Goal: Task Accomplishment & Management: Complete application form

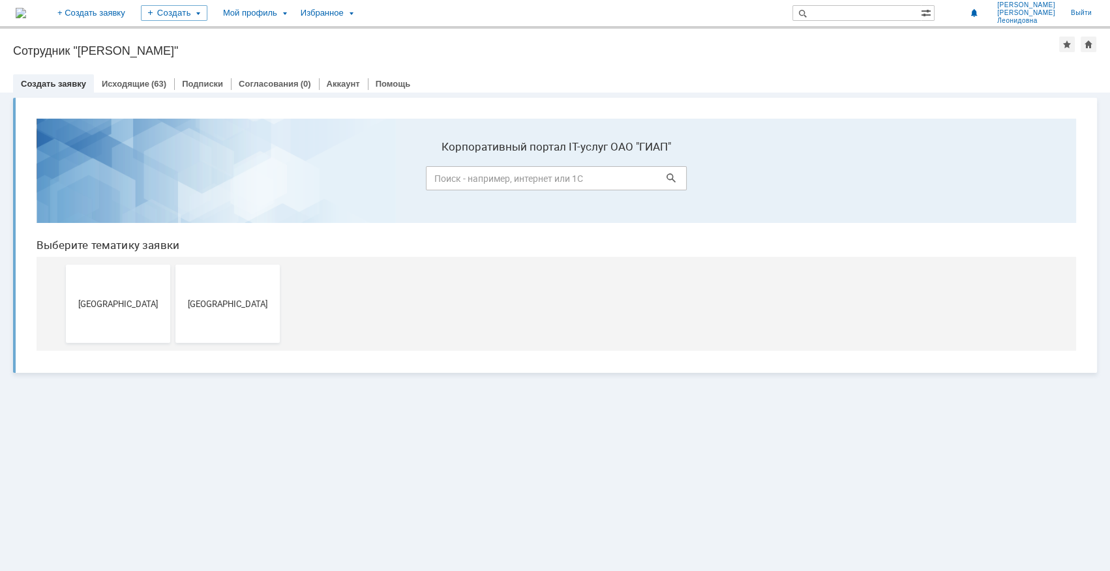
click at [235, 297] on button "[GEOGRAPHIC_DATA]" at bounding box center [227, 304] width 104 height 78
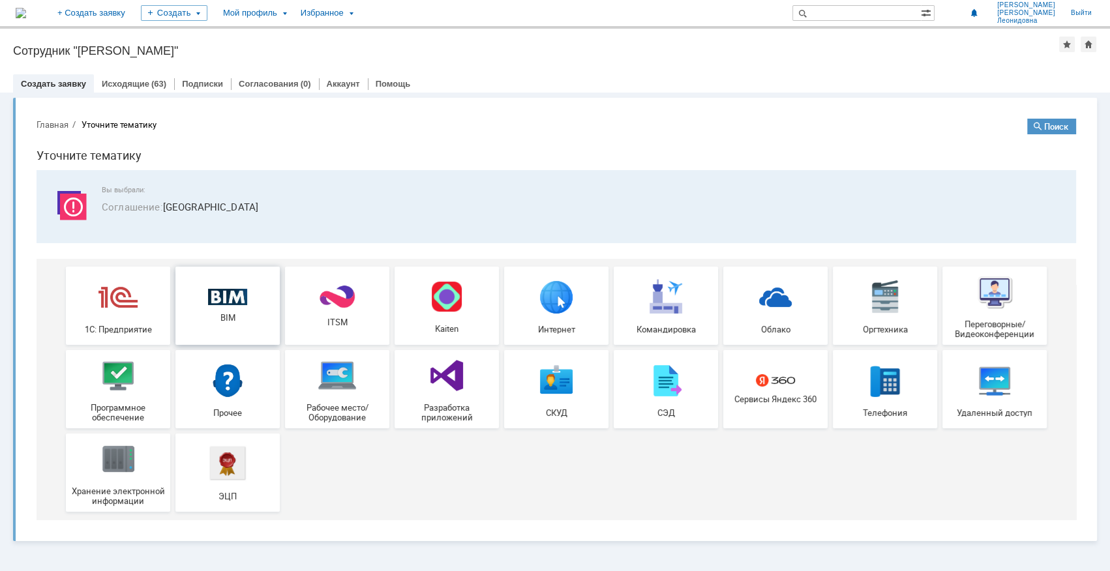
click at [219, 318] on span "BIM" at bounding box center [227, 318] width 97 height 10
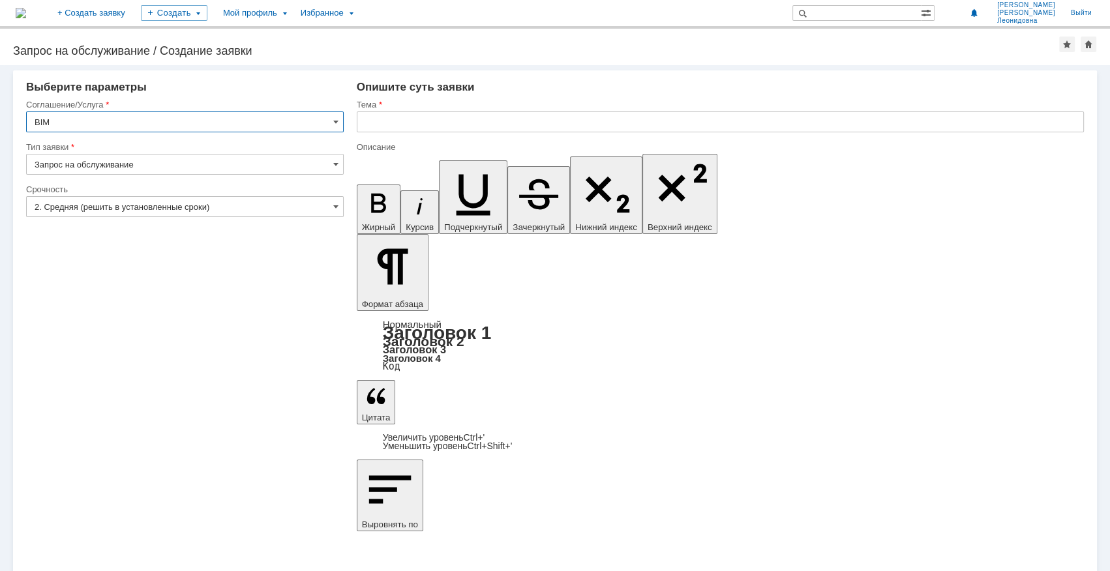
click at [398, 123] on input "text" at bounding box center [720, 122] width 727 height 21
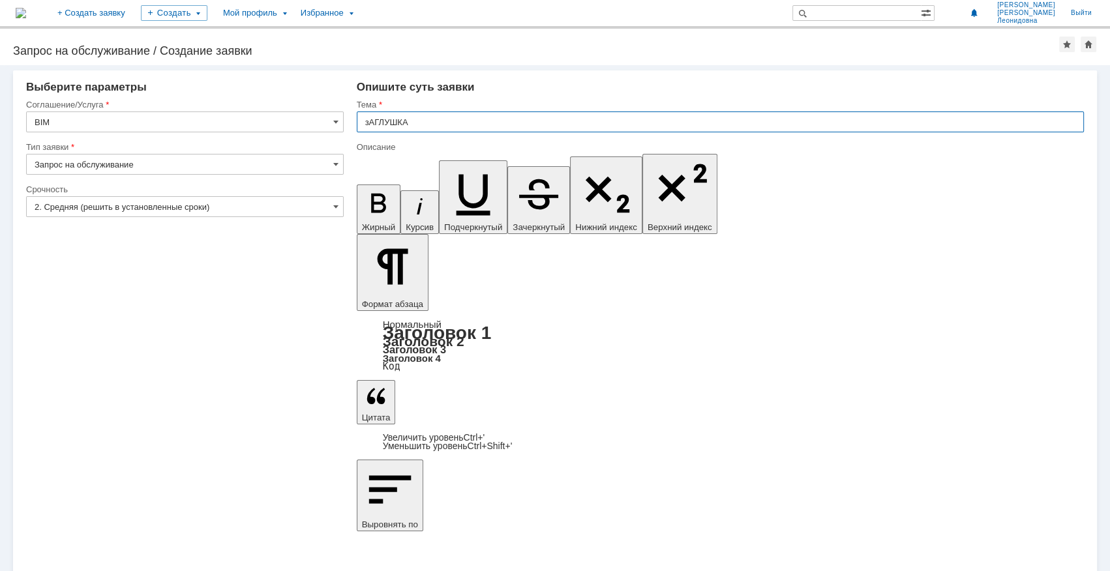
click at [369, 122] on input "зАГЛУШКА" at bounding box center [720, 122] width 727 height 21
click at [433, 123] on input "ЗАГЛУШКА" at bounding box center [720, 122] width 727 height 21
type input "ЗАГЛУШКА Ру4, Ду15"
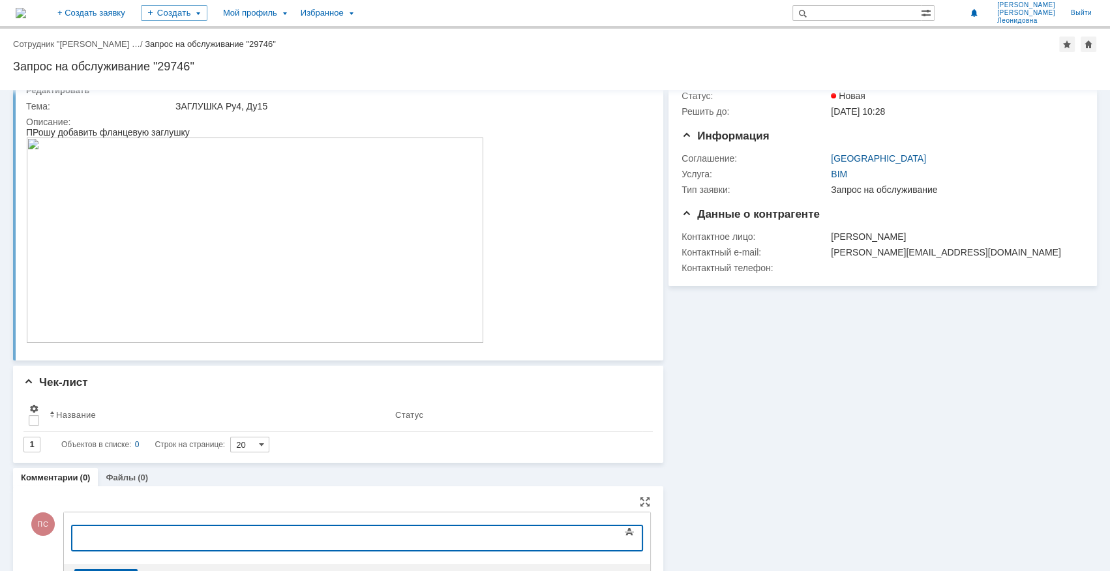
click at [98, 545] on body at bounding box center [178, 537] width 196 height 22
click at [98, 537] on div at bounding box center [177, 537] width 185 height 10
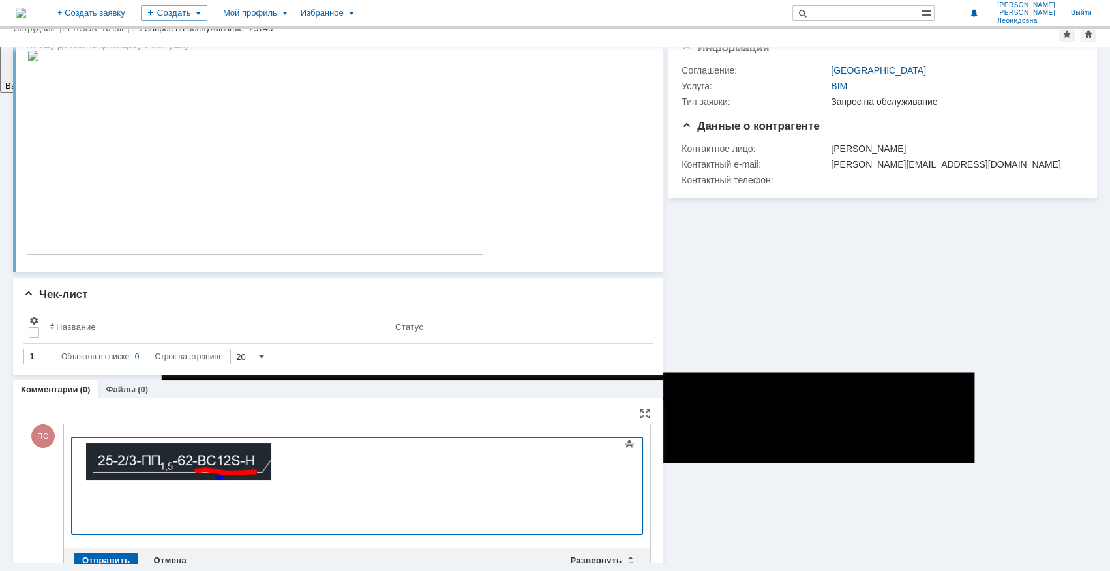
scroll to position [10, 0]
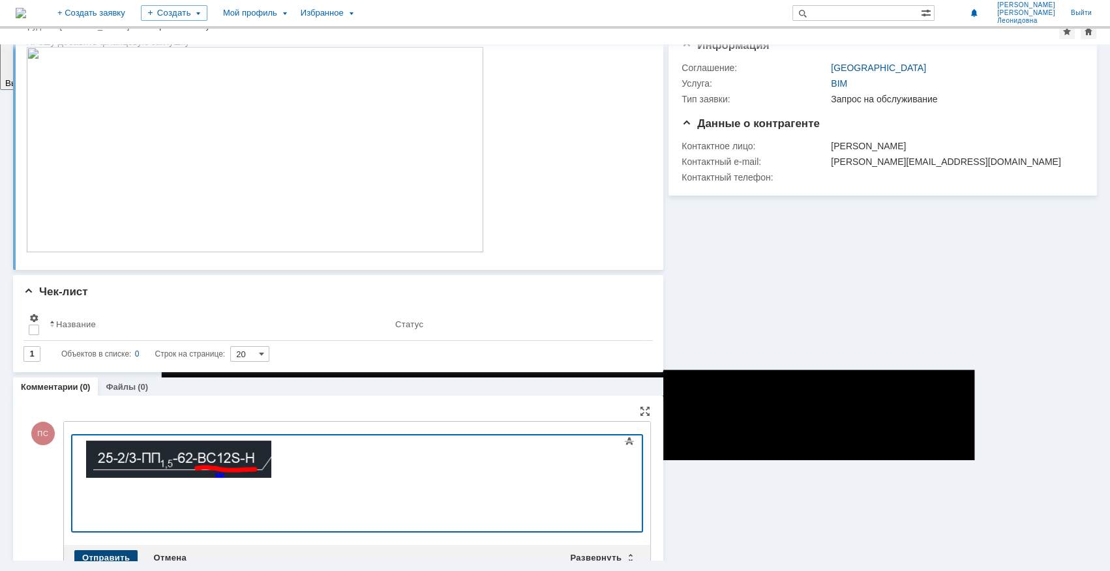
click at [100, 545] on div "Отправить Отмена Развернуть Свернуть" at bounding box center [357, 558] width 586 height 26
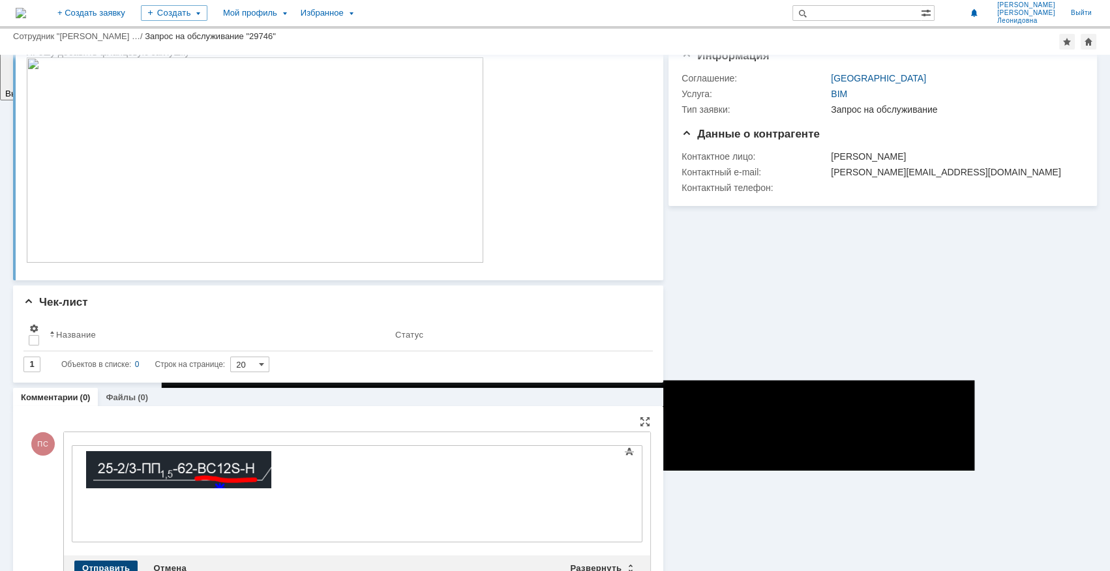
click at [99, 561] on div "Отправить" at bounding box center [105, 569] width 63 height 16
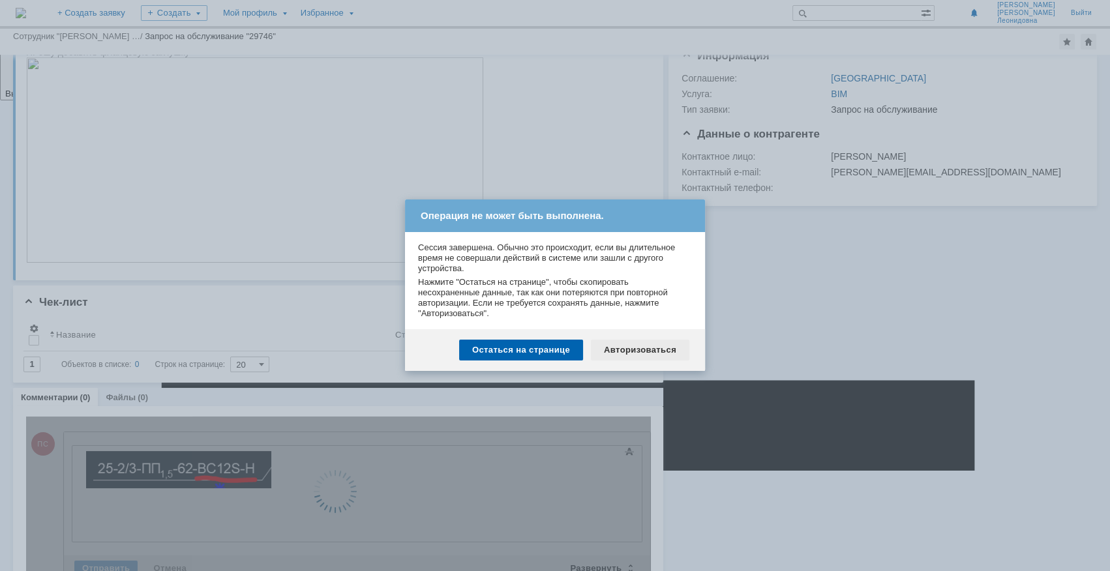
click at [655, 354] on div "Авторизоваться" at bounding box center [640, 350] width 99 height 21
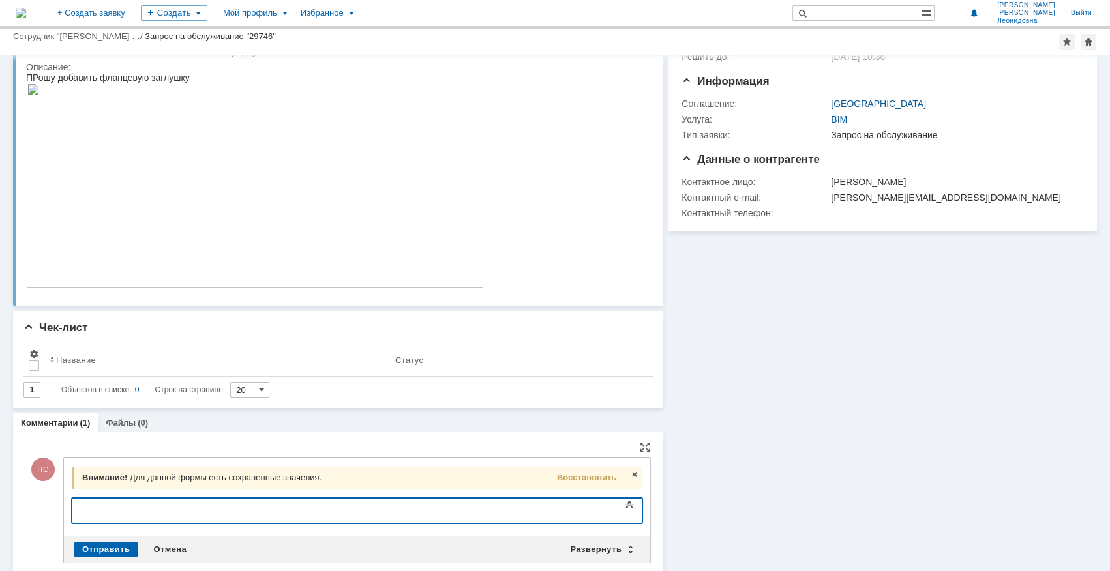
click at [114, 506] on div at bounding box center [177, 509] width 185 height 10
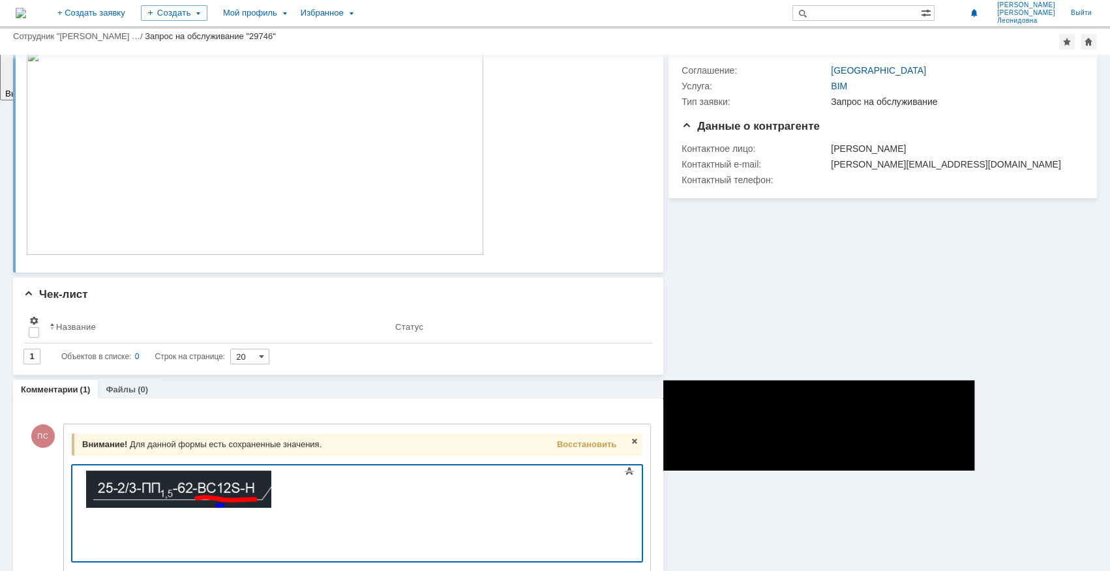
scroll to position [166, 0]
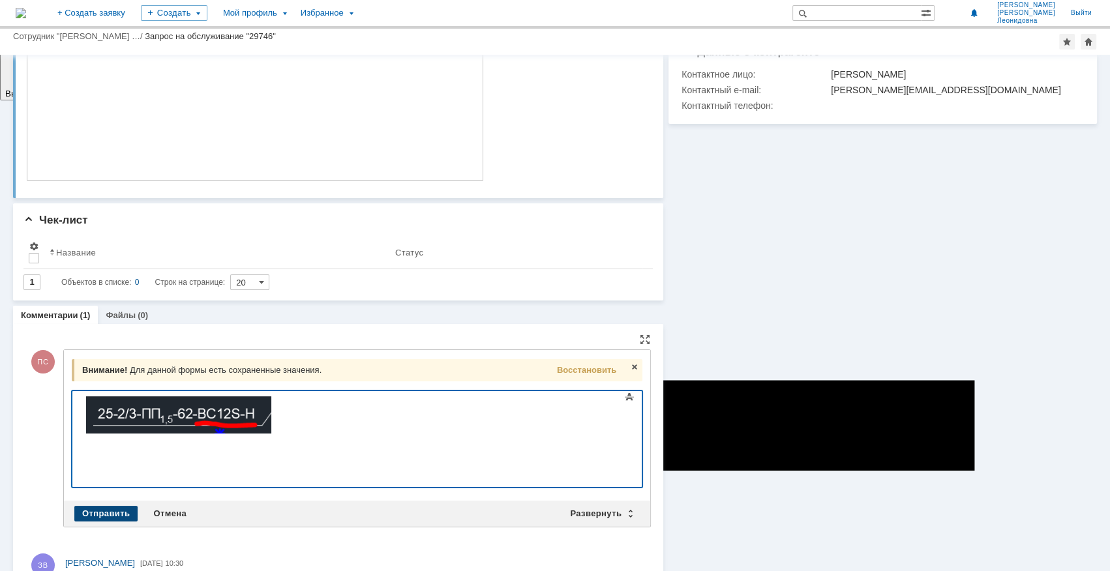
click at [103, 506] on div "Отправить" at bounding box center [105, 514] width 63 height 16
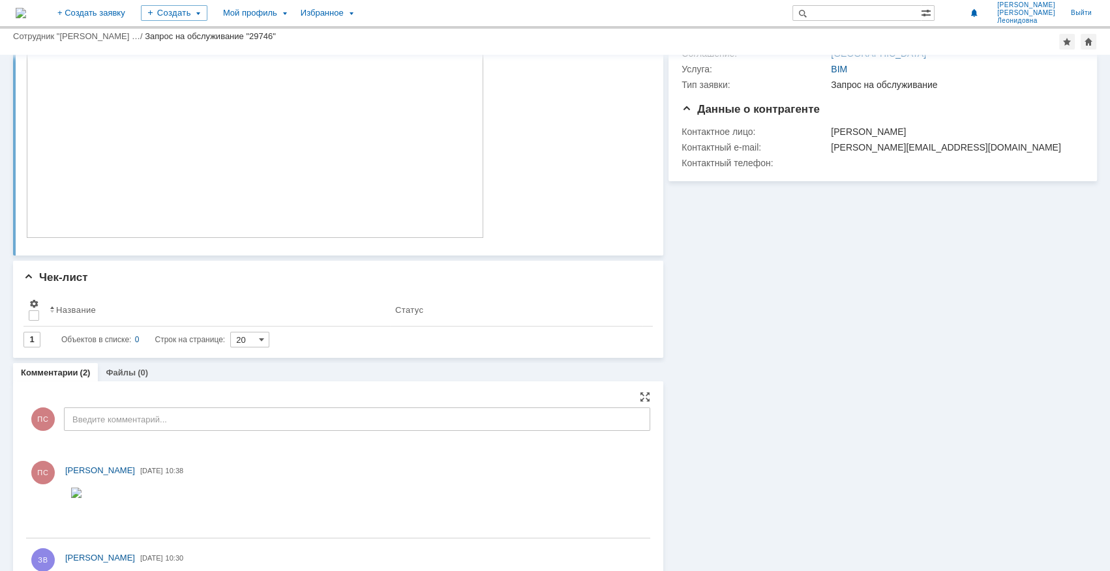
scroll to position [145, 0]
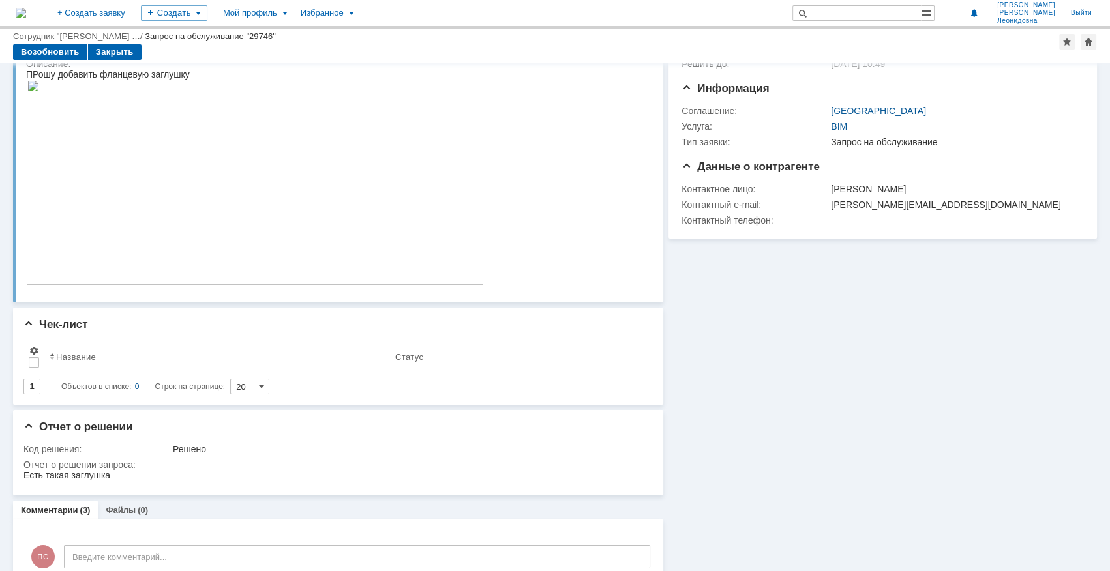
scroll to position [118, 0]
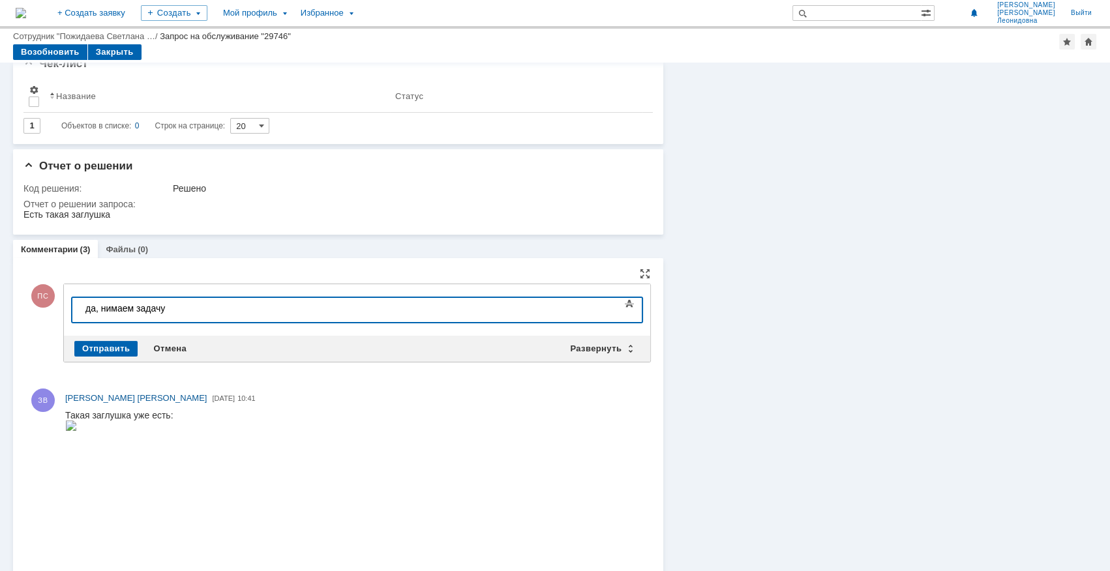
click at [102, 307] on div "да, нимаем задачу" at bounding box center [177, 308] width 185 height 10
click at [119, 347] on div "Отправить" at bounding box center [105, 349] width 63 height 16
